Goal: Use online tool/utility: Utilize a website feature to perform a specific function

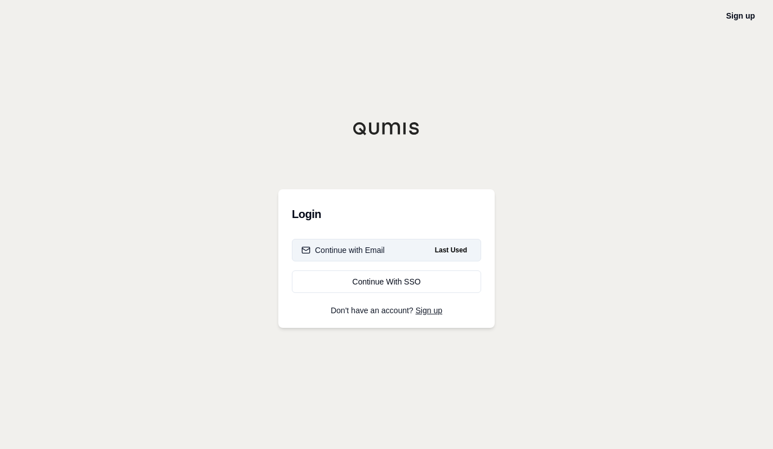
click at [356, 250] on div "Continue with Email" at bounding box center [343, 250] width 83 height 11
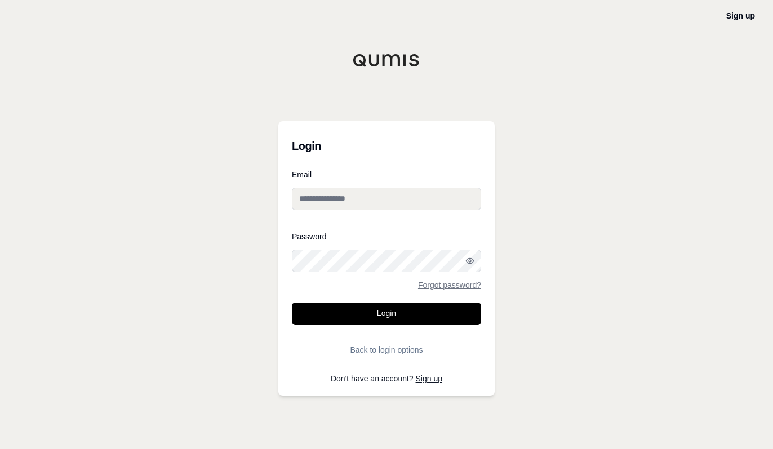
click at [308, 200] on input "Email" at bounding box center [386, 199] width 189 height 23
type input "**********"
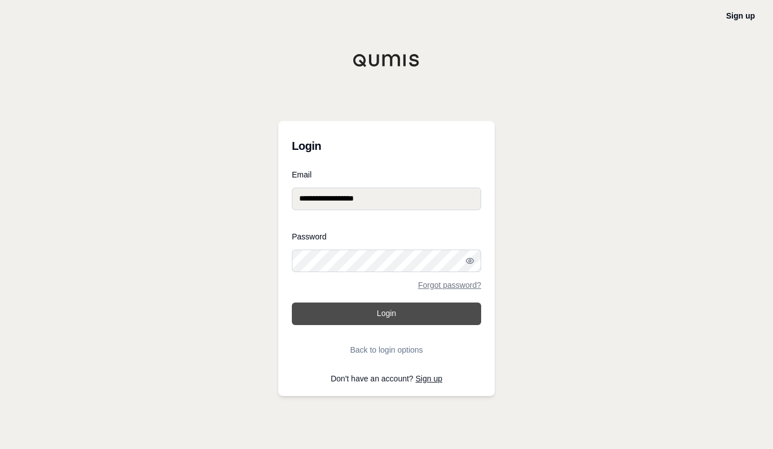
click at [402, 312] on button "Login" at bounding box center [386, 314] width 189 height 23
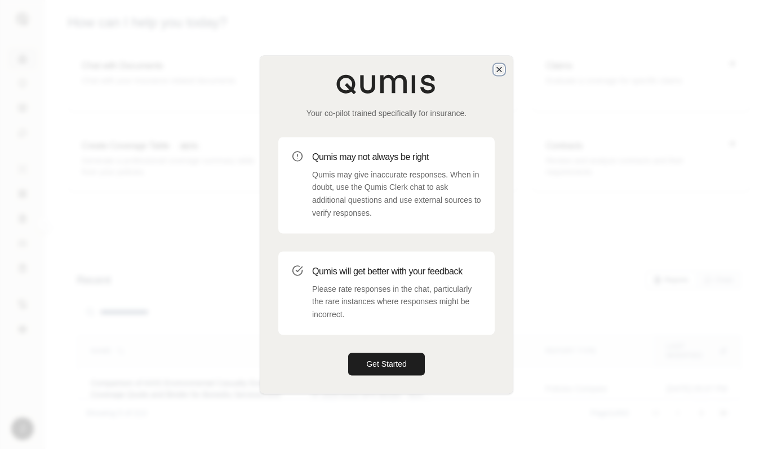
click at [504, 72] on icon "button" at bounding box center [499, 69] width 9 height 9
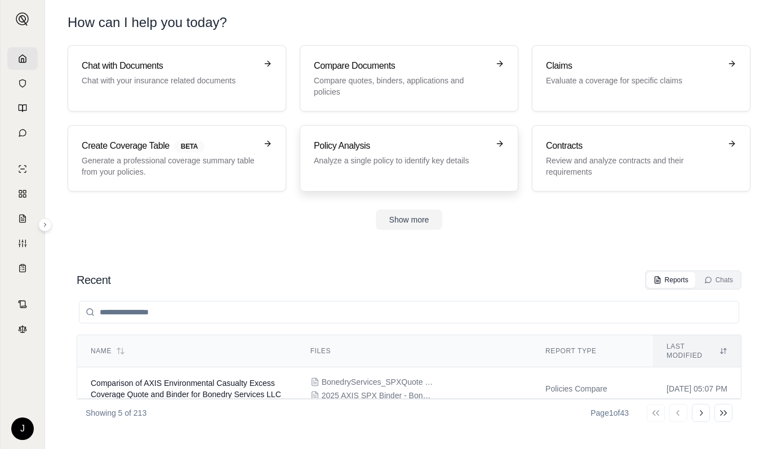
click at [380, 161] on p "Analyze a single policy to identify key details" at bounding box center [401, 160] width 175 height 11
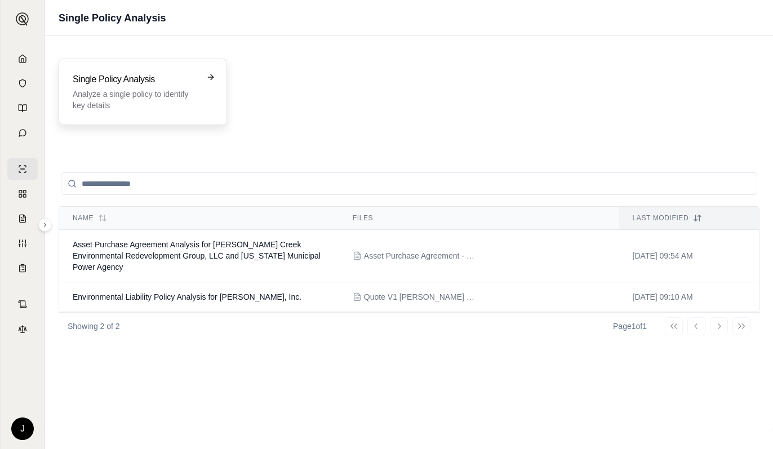
click at [125, 96] on p "Analyze a single policy to identify key details" at bounding box center [135, 99] width 125 height 23
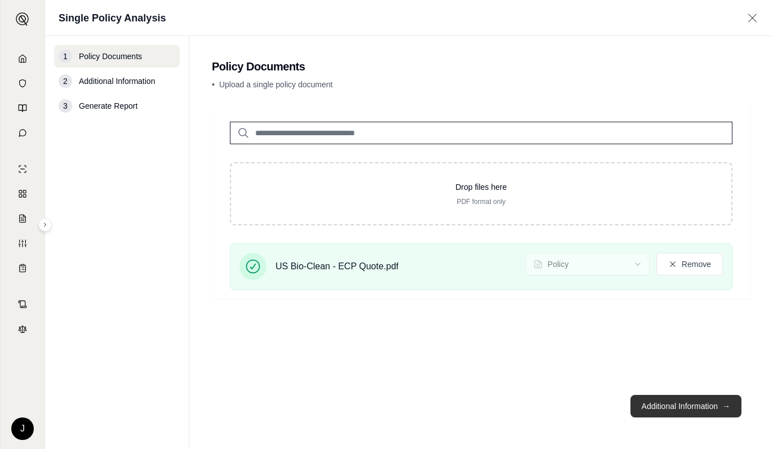
click at [668, 406] on button "Additional Information →" at bounding box center [686, 406] width 111 height 23
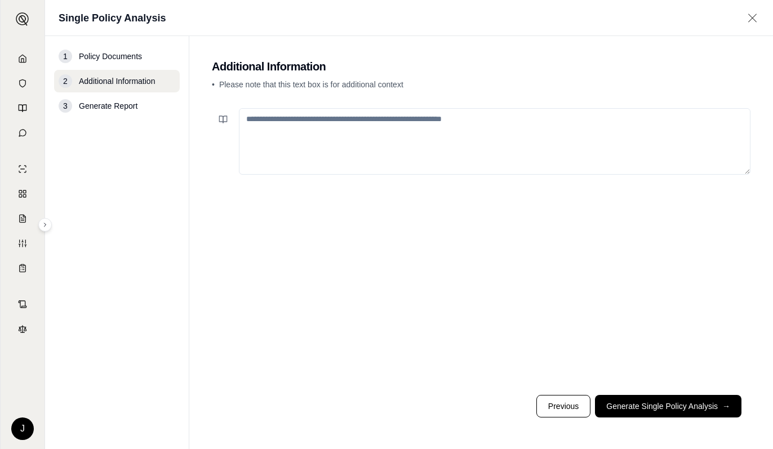
click at [299, 127] on textarea at bounding box center [495, 141] width 512 height 66
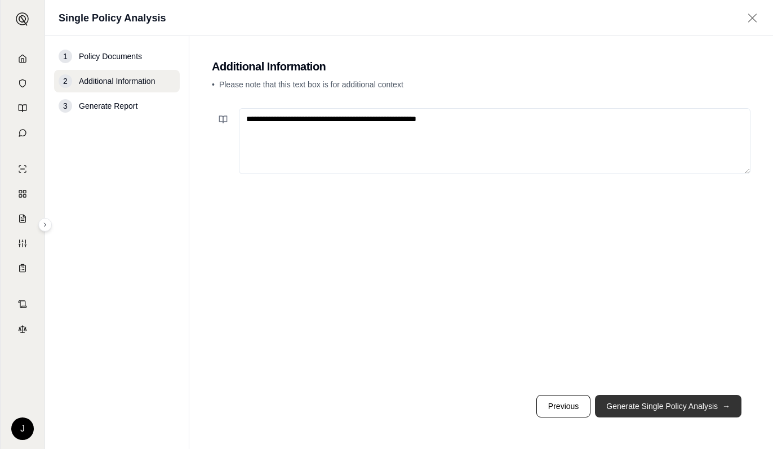
type textarea "**********"
click at [650, 406] on button "Generate Single Policy Analysis →" at bounding box center [668, 406] width 147 height 23
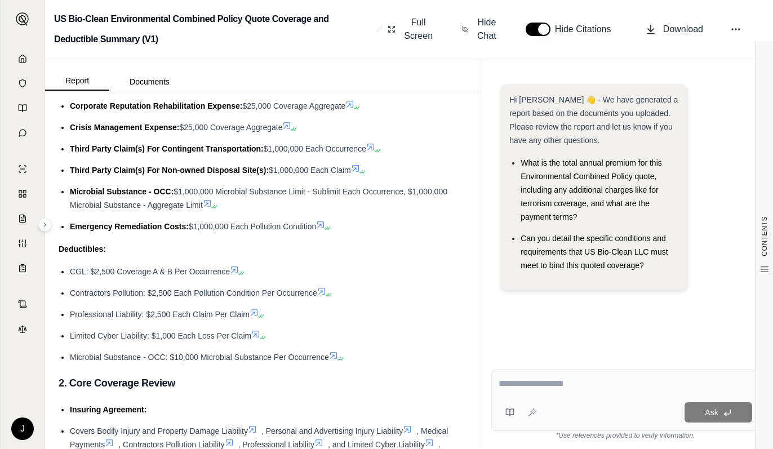
scroll to position [620, 0]
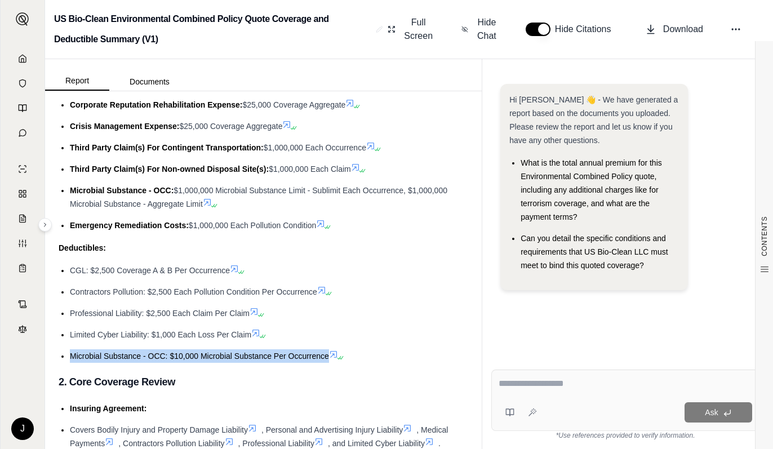
drag, startPoint x: 73, startPoint y: 353, endPoint x: 326, endPoint y: 355, distance: 253.0
click at [328, 353] on span "Microbial Substance - OCC: $10,000 Microbial Substance Per Occurrence" at bounding box center [199, 356] width 259 height 9
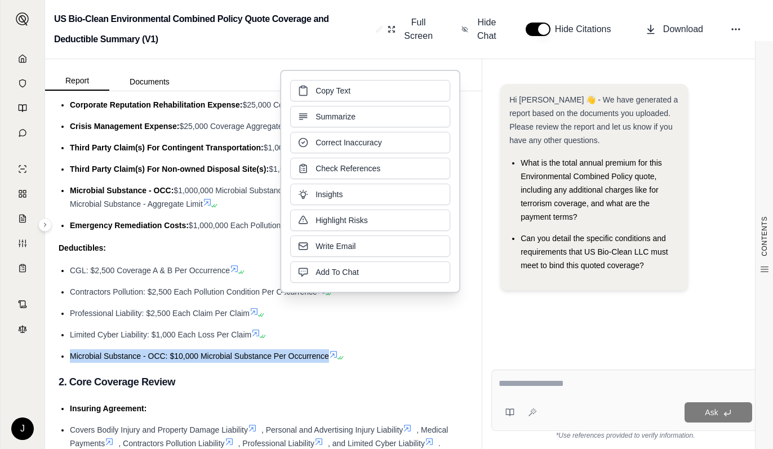
drag, startPoint x: 326, startPoint y: 355, endPoint x: 313, endPoint y: 355, distance: 12.4
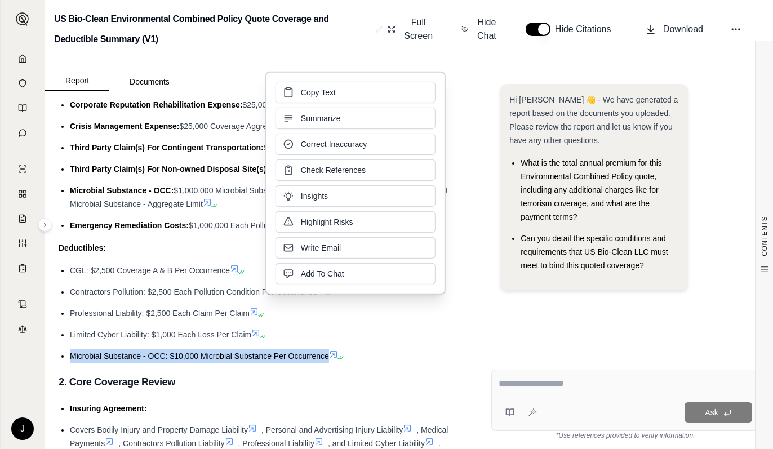
copy span "Microbial Substance - OCC: $10,000 Microbial Substance Per Occurrence"
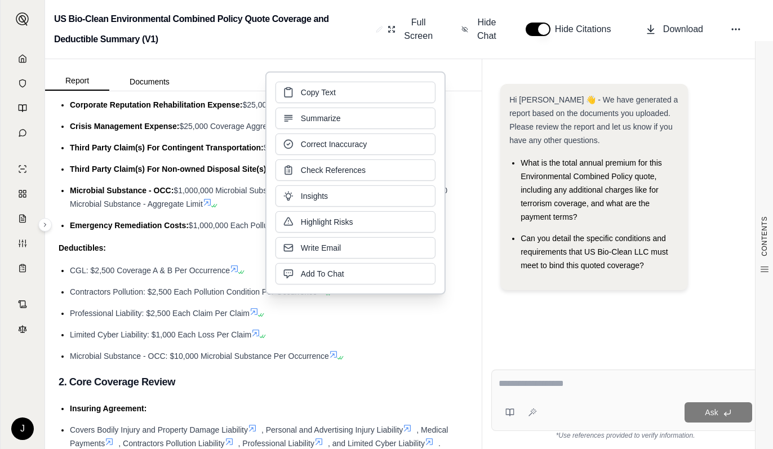
drag, startPoint x: 392, startPoint y: 340, endPoint x: 378, endPoint y: 324, distance: 21.9
click at [392, 340] on li "Limited Cyber Liability: $1,000 Each Loss Per Claim" at bounding box center [269, 335] width 398 height 14
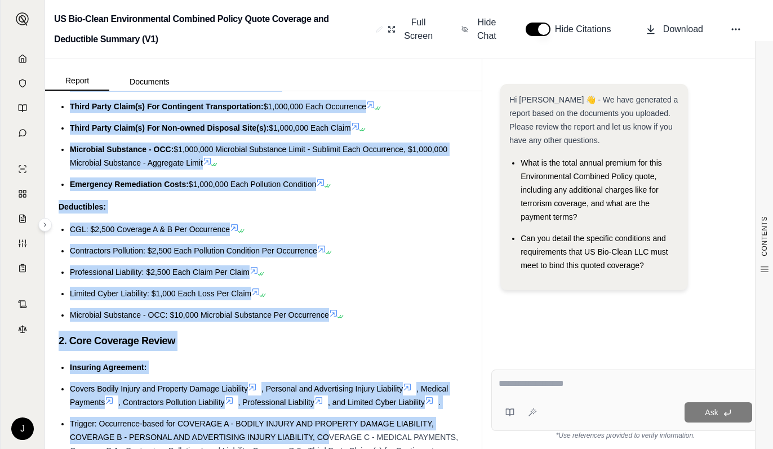
scroll to position [676, 0]
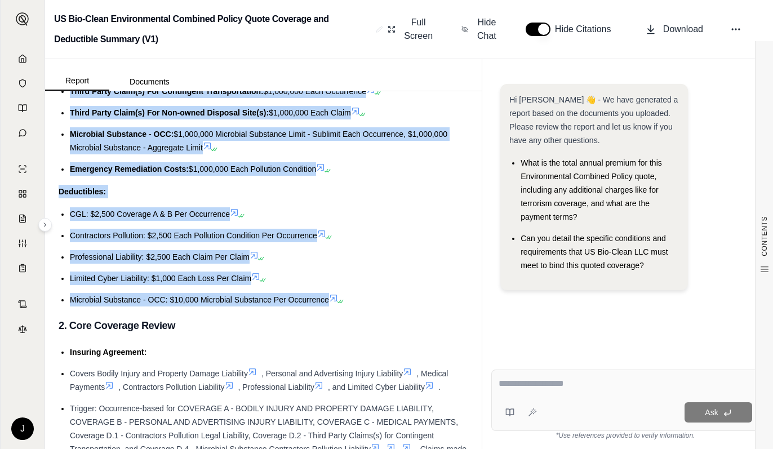
drag, startPoint x: 59, startPoint y: 187, endPoint x: 326, endPoint y: 302, distance: 291.0
drag, startPoint x: 323, startPoint y: 302, endPoint x: 308, endPoint y: 298, distance: 15.9
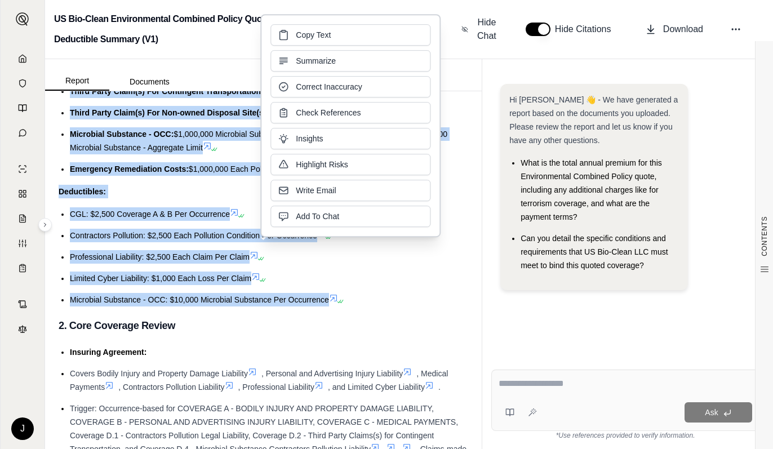
copy div "Summary of Coverage: The policy provides several coverage parts: Commercial Gen…"
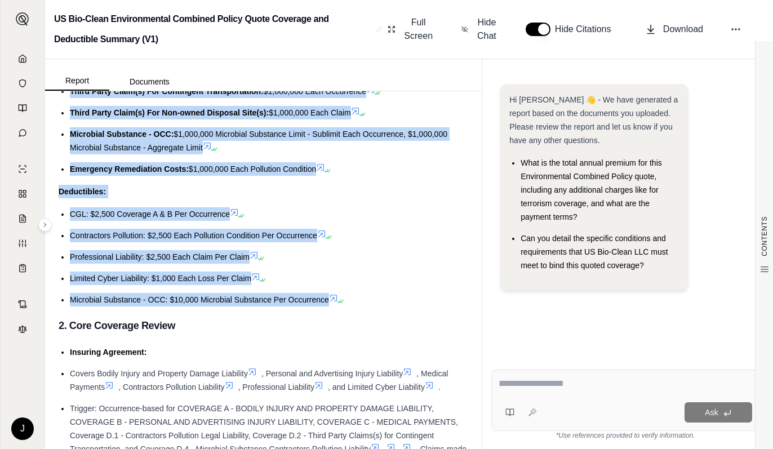
click at [473, 268] on div "CONTENTS Table of Contents 1. Executive Summary 2. Core Coverage Review 3. Fina…" at bounding box center [263, 270] width 437 height 358
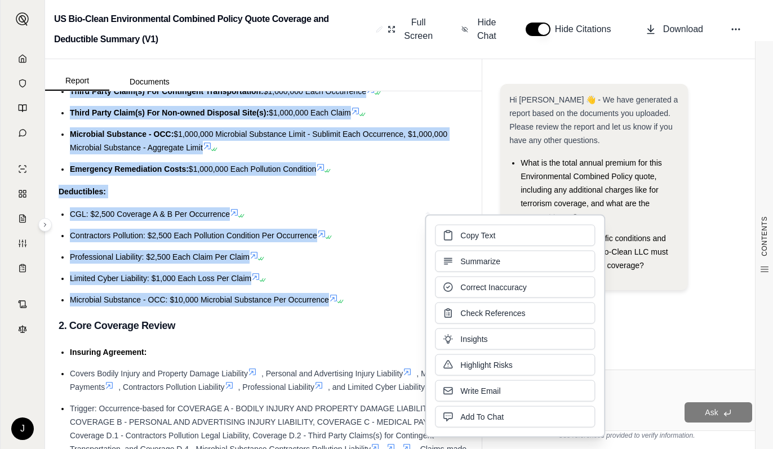
drag, startPoint x: 400, startPoint y: 171, endPoint x: 603, endPoint y: 24, distance: 250.9
click at [400, 171] on li "Emergency Remediation Costs: $1,000,000 Each Pollution Condition" at bounding box center [269, 169] width 398 height 14
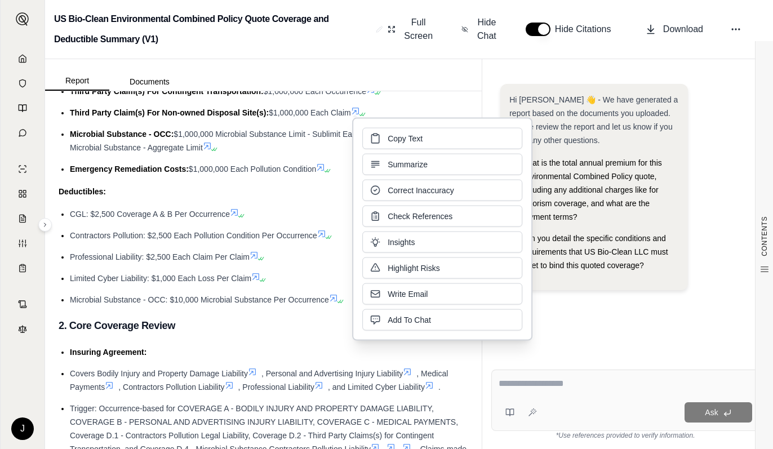
click at [642, 327] on div "Hi [PERSON_NAME] 👋 - We have generated a report based on the documents you uplo…" at bounding box center [625, 213] width 268 height 277
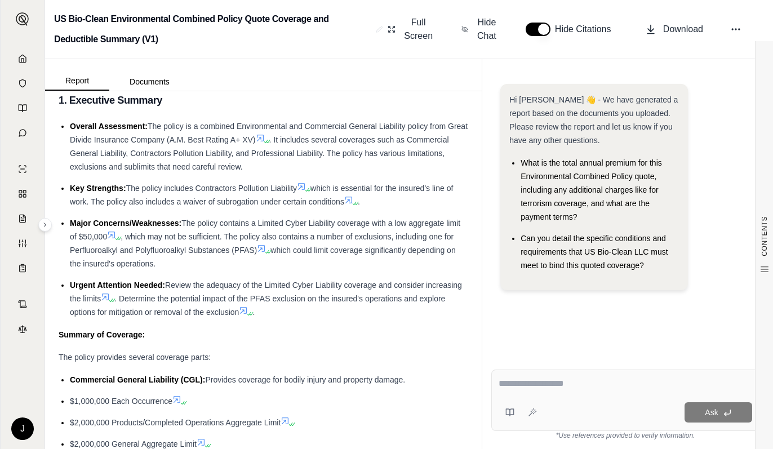
scroll to position [0, 0]
